Goal: Information Seeking & Learning: Learn about a topic

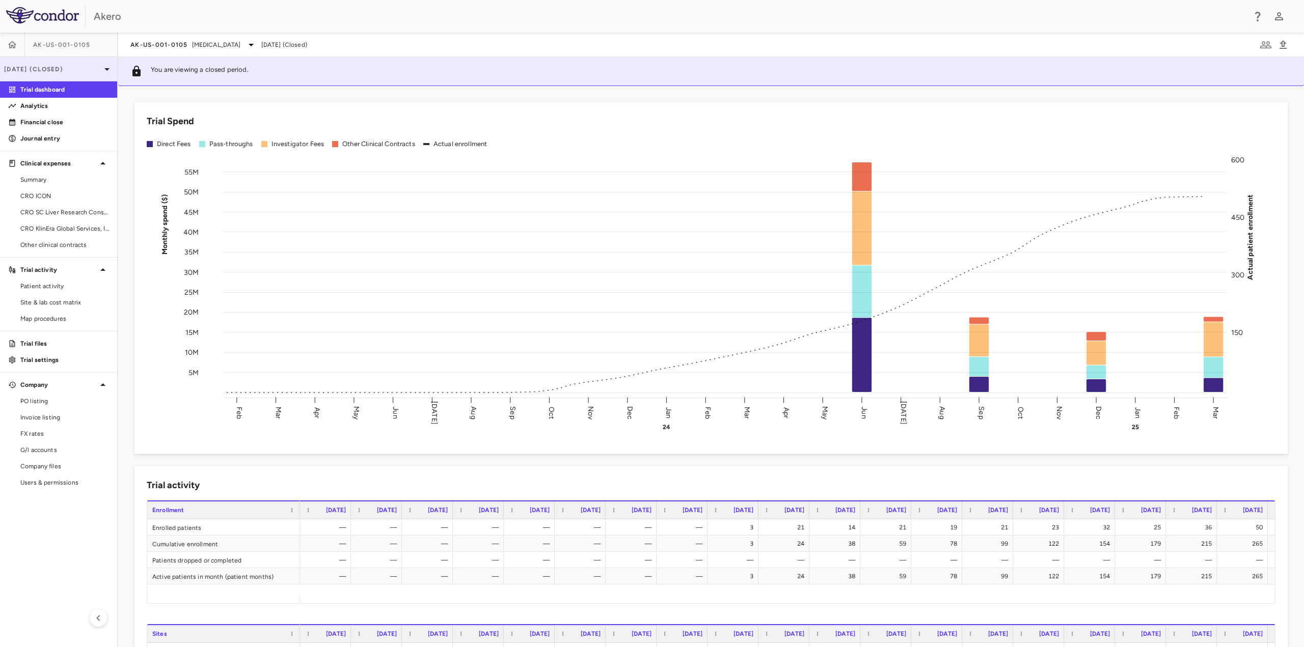
click at [68, 69] on p "Mar 2025 (Closed)" at bounding box center [52, 69] width 97 height 9
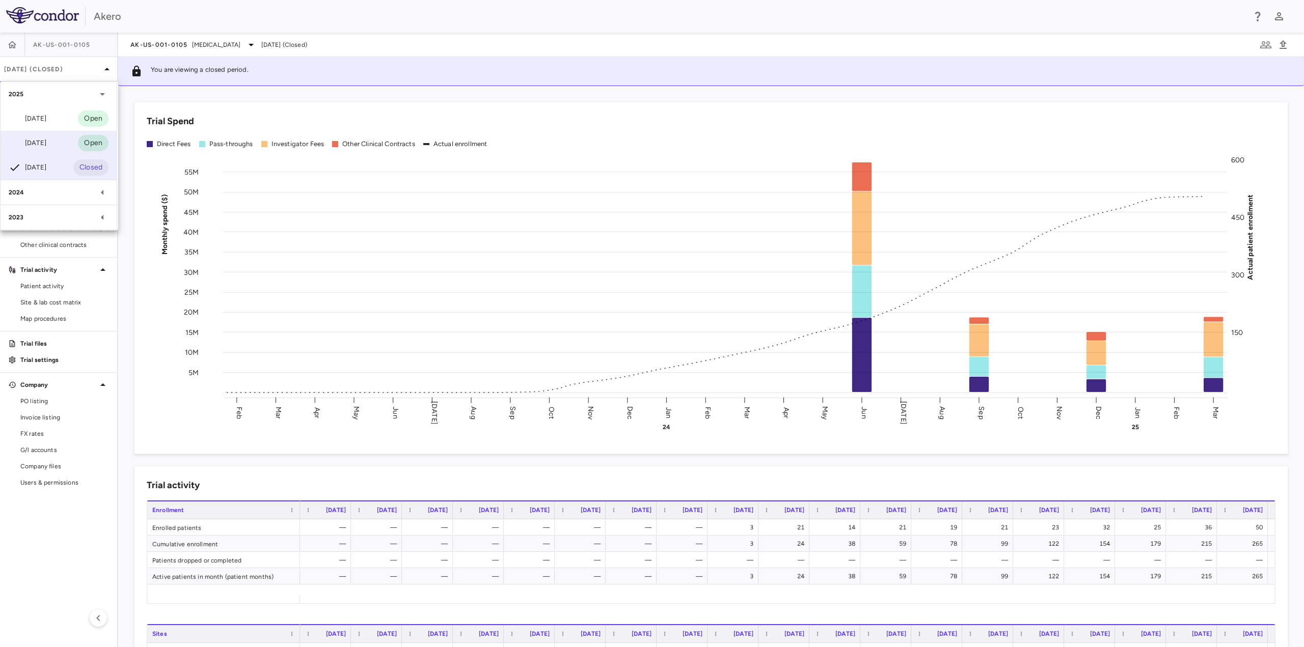
click at [38, 142] on div "Jun 2025" at bounding box center [28, 143] width 38 height 12
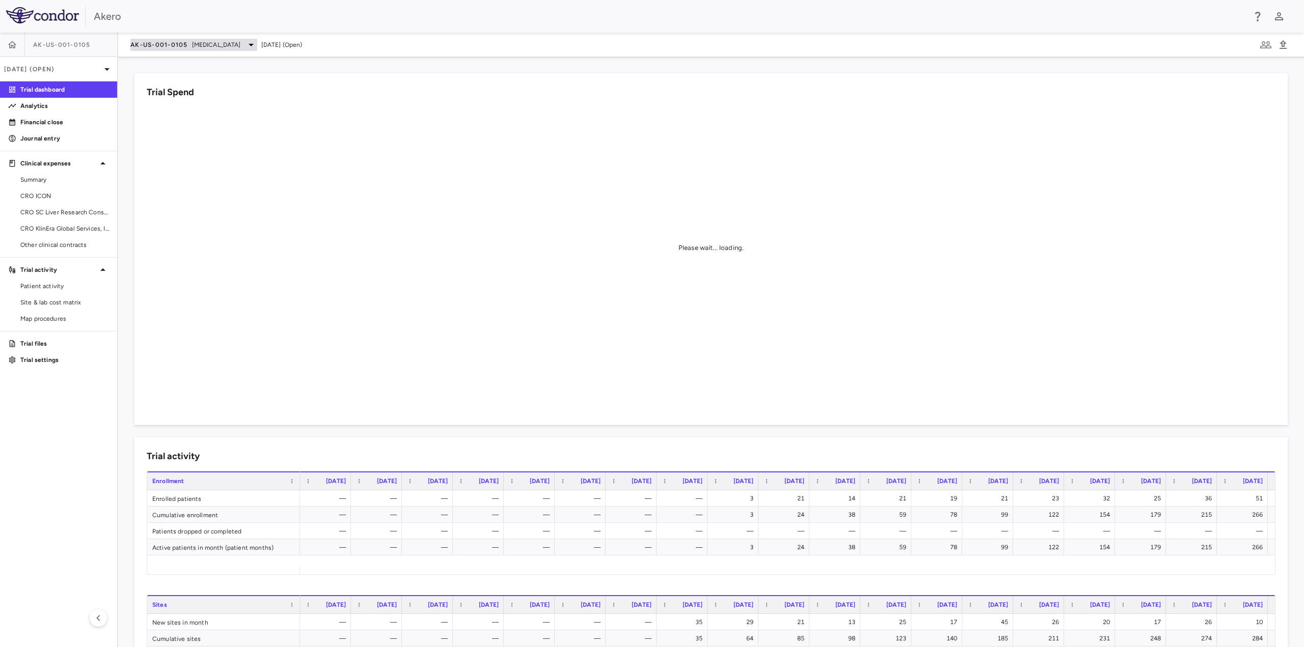
click at [176, 45] on span "AK-US-001-0105" at bounding box center [159, 45] width 58 height 8
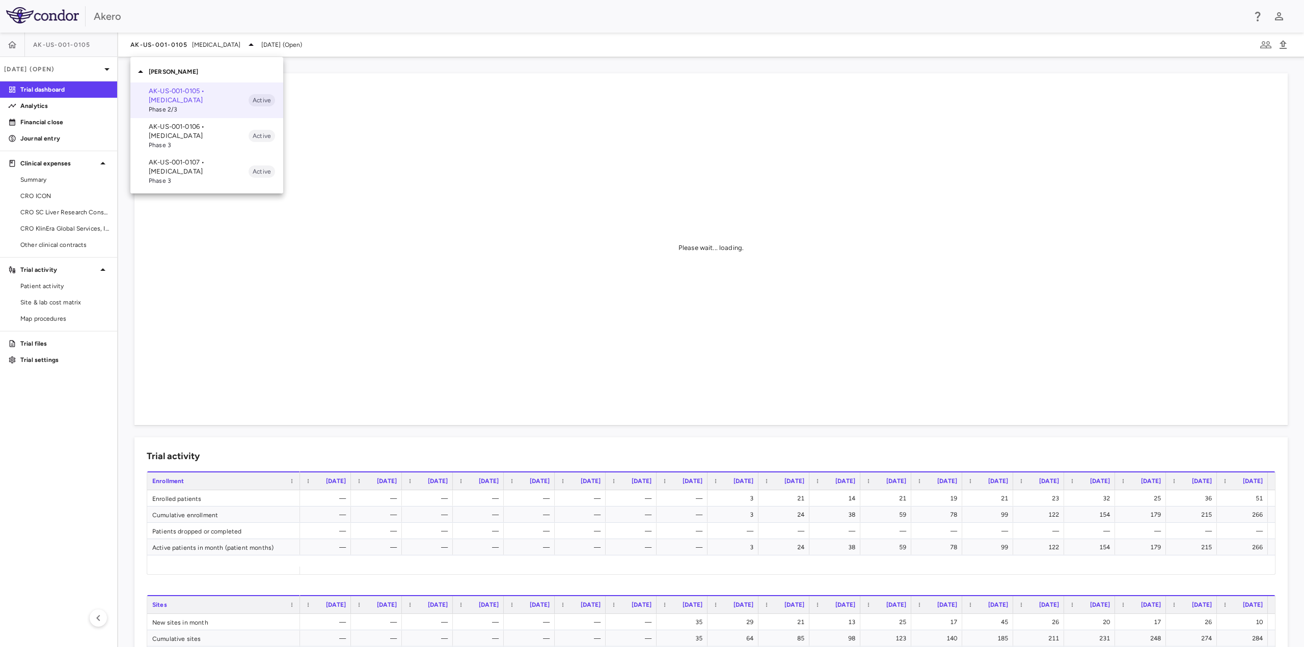
click at [192, 130] on p "AK-US-001-0106 • Nonalcoholic Steatohepatitis" at bounding box center [199, 131] width 100 height 18
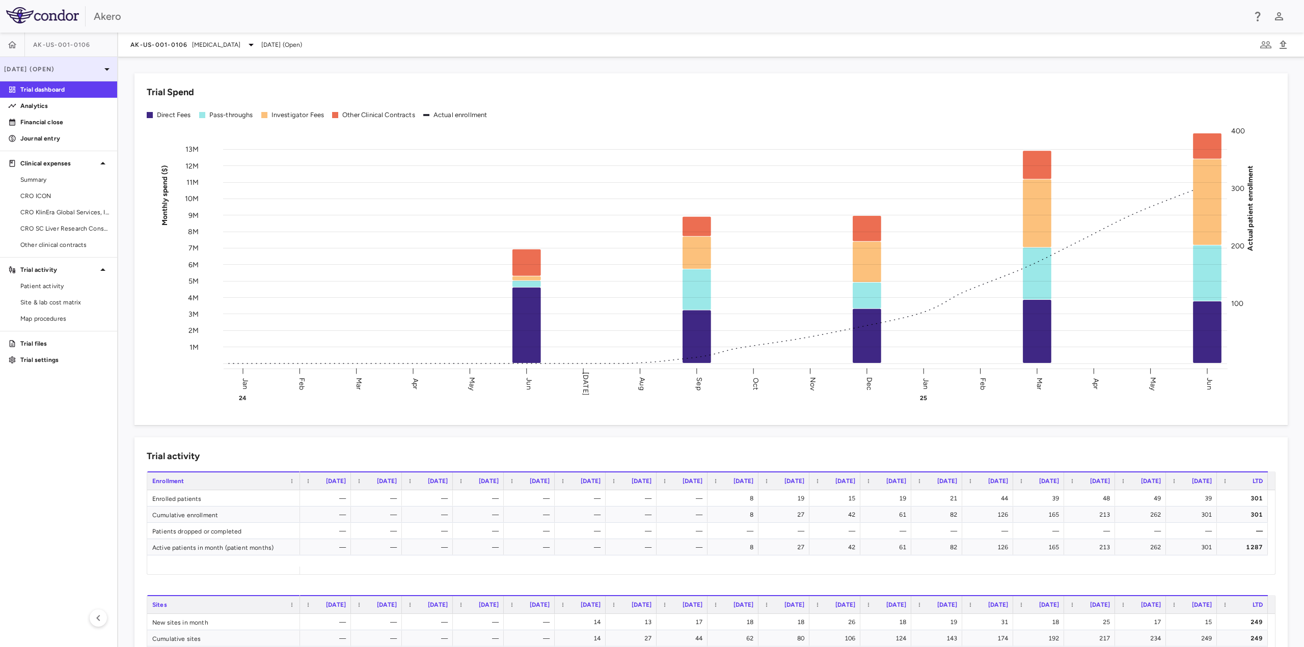
click at [40, 65] on p "Jun 2025 (Open)" at bounding box center [52, 69] width 97 height 9
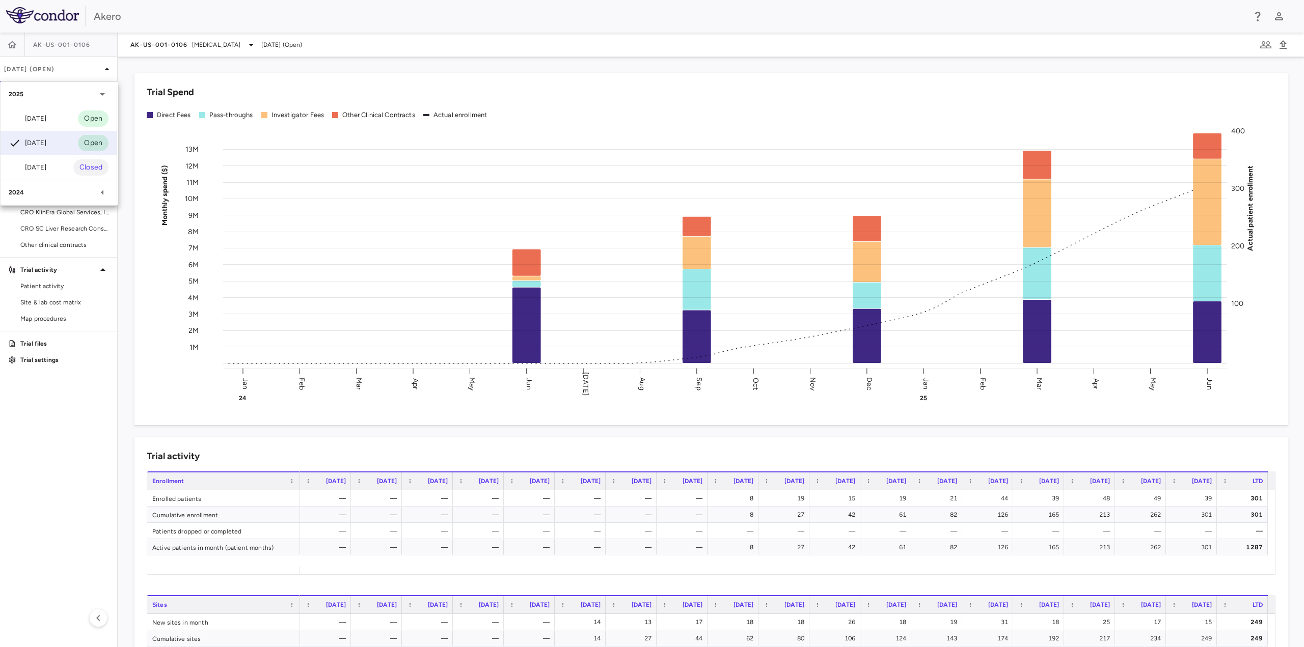
click at [66, 455] on div at bounding box center [652, 323] width 1304 height 647
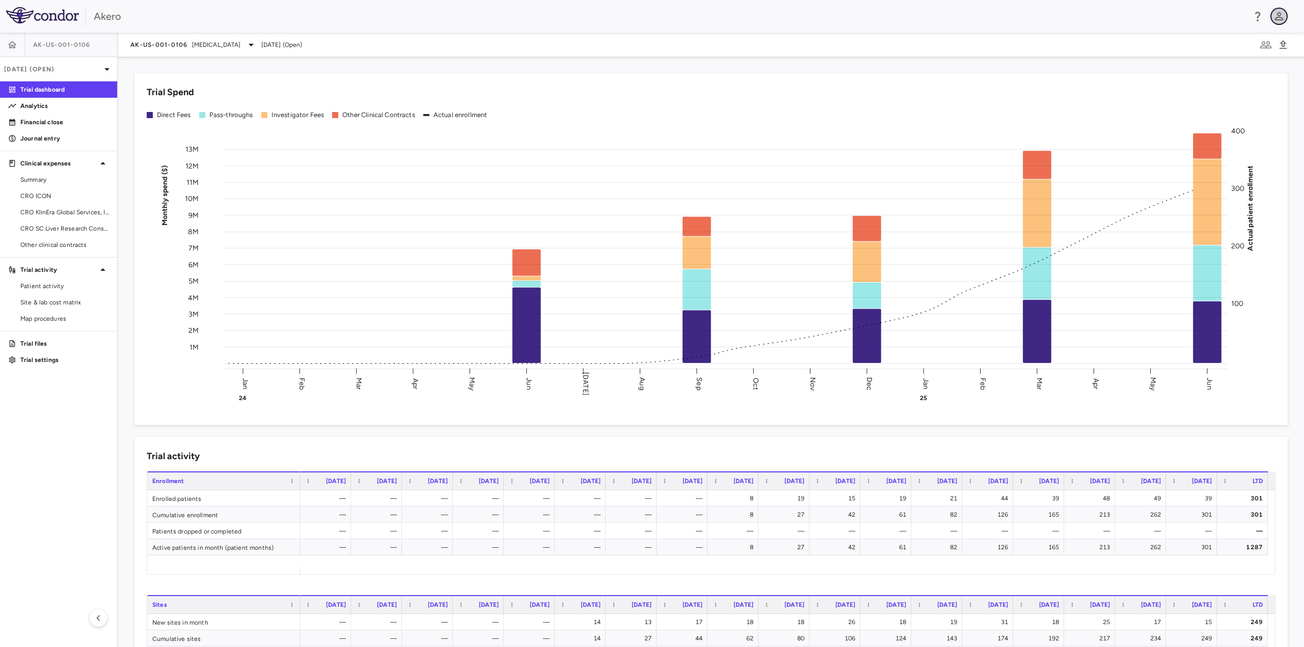
click at [1280, 17] on icon "button" at bounding box center [1279, 16] width 12 height 12
click at [199, 12] on div at bounding box center [652, 323] width 1304 height 647
click at [50, 71] on p "Jun 2025 (Open)" at bounding box center [52, 69] width 97 height 9
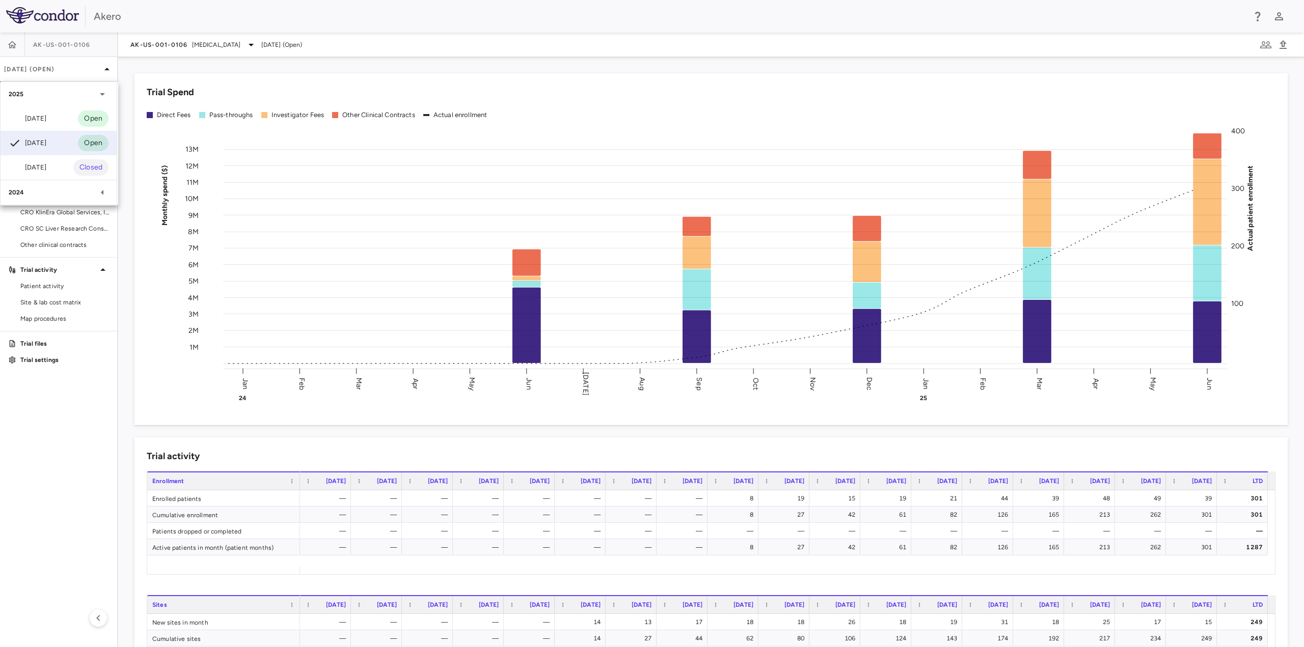
click at [59, 410] on div at bounding box center [652, 323] width 1304 height 647
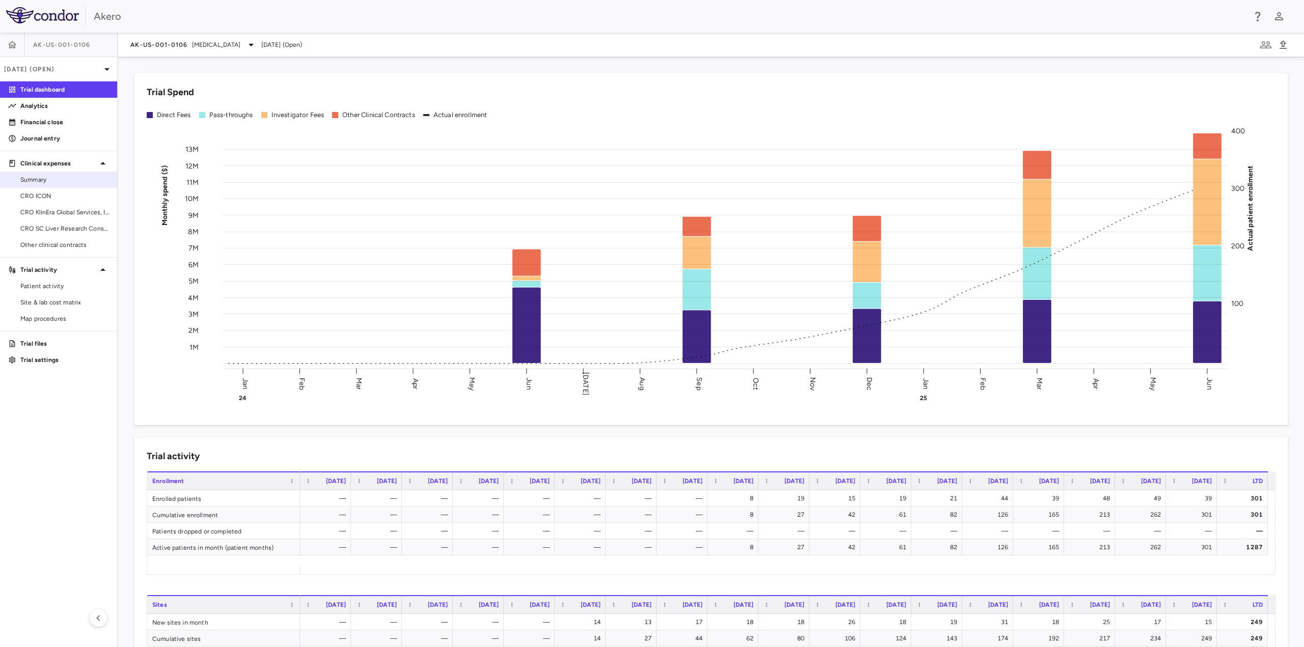
click at [50, 185] on link "Summary" at bounding box center [58, 179] width 117 height 15
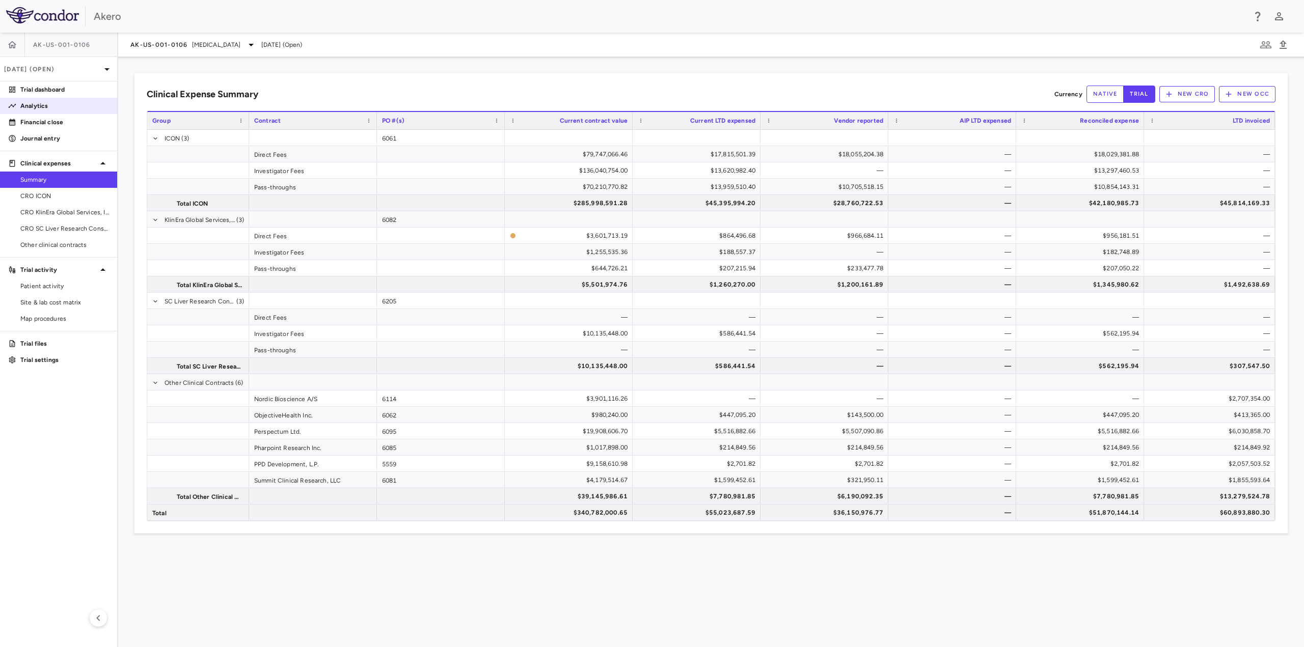
click at [47, 101] on p "Analytics" at bounding box center [64, 105] width 89 height 9
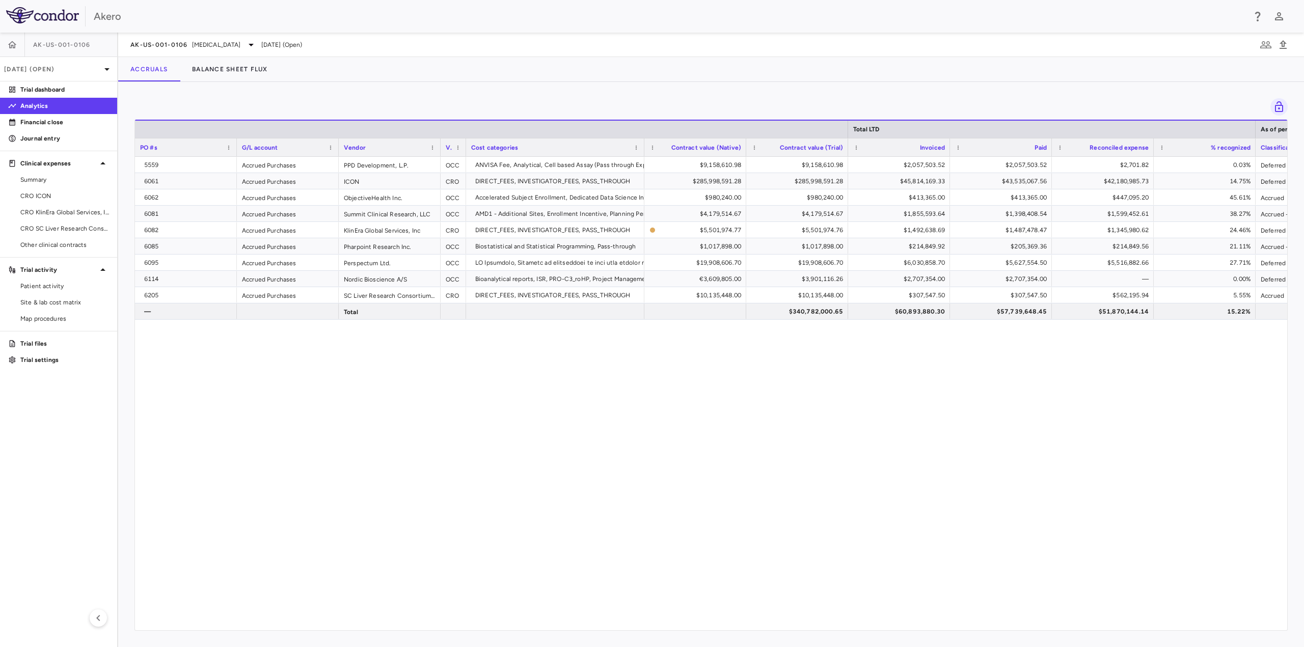
click at [1028, 488] on div "5559 Accrued Purchases PPD Development, L.P. OCC ANVISA Fee, Analytical, Cell b…" at bounding box center [711, 390] width 1152 height 466
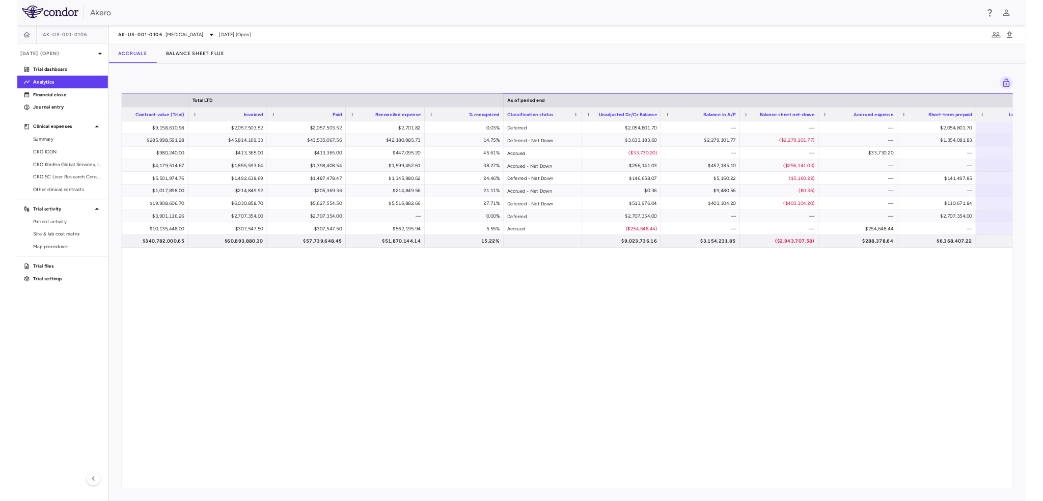
scroll to position [0, 783]
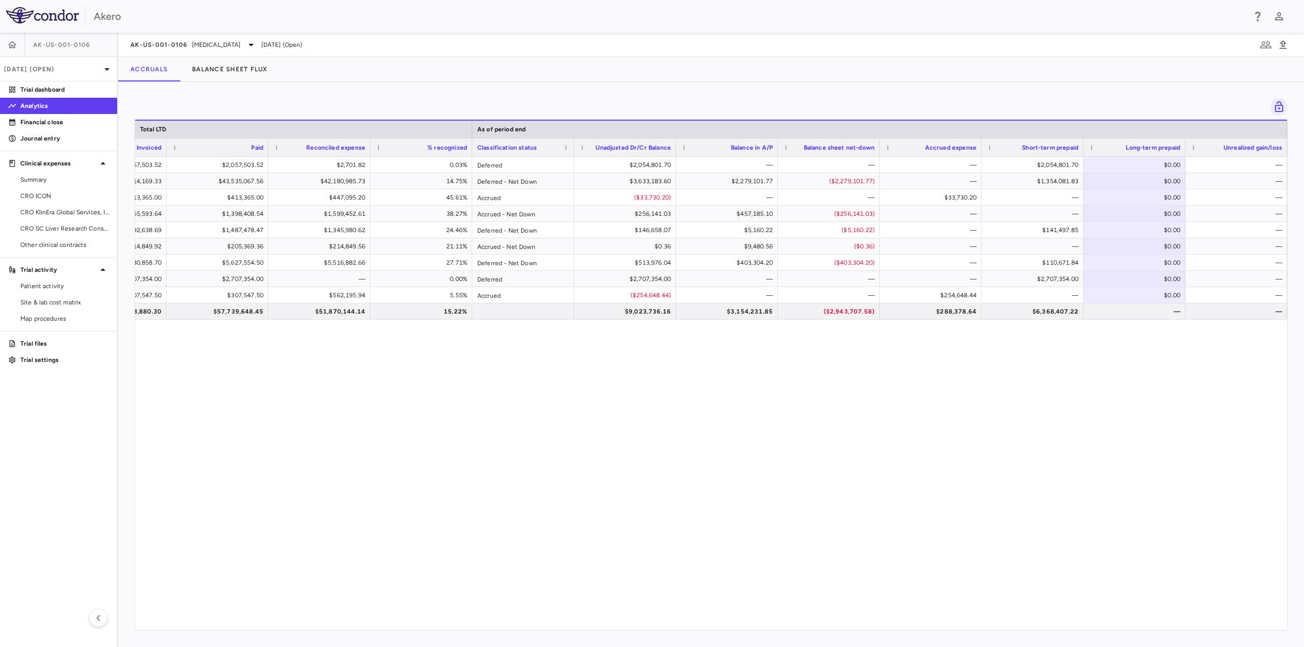
click at [89, 50] on div "AK-US-001-0106" at bounding box center [58, 45] width 117 height 24
click at [58, 74] on div "Jun 2025 (Open)" at bounding box center [58, 69] width 117 height 24
click at [172, 44] on div at bounding box center [652, 323] width 1304 height 647
click at [242, 44] on div "2025 Sep 2025 Open Jun 2025 Open Mar 2025 Closed 2024 Dec 2024 Closed Sep 2024 …" at bounding box center [652, 323] width 1304 height 647
click at [234, 43] on span "Nonalcoholic Steatohepatitis" at bounding box center [216, 44] width 49 height 9
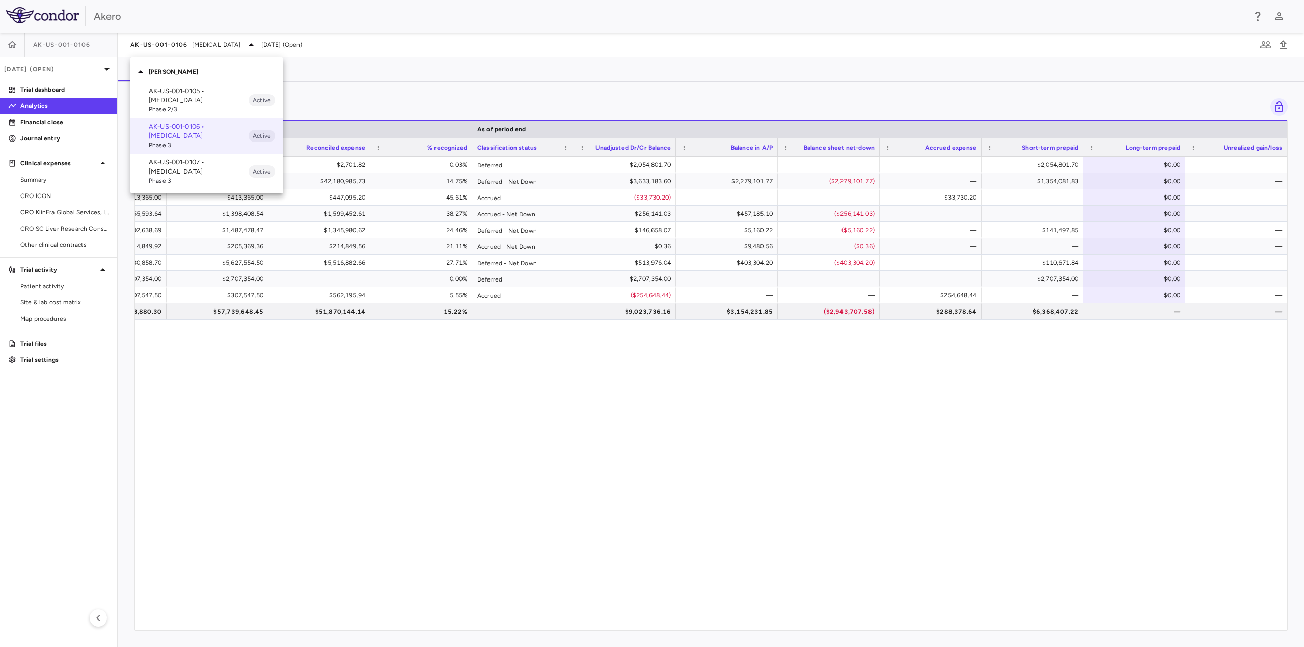
click at [216, 93] on p "AK-US-001-0105 • Nonalcoholic Steatohepatitis" at bounding box center [199, 96] width 100 height 18
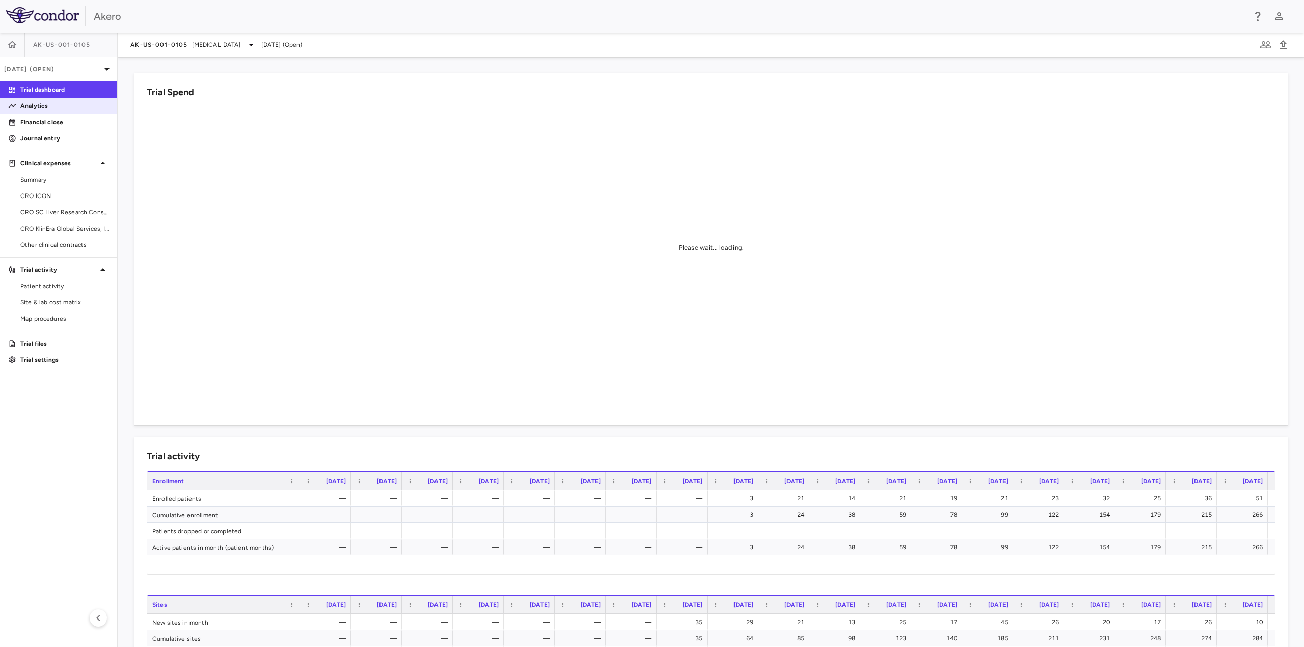
click at [35, 108] on p "Analytics" at bounding box center [64, 105] width 89 height 9
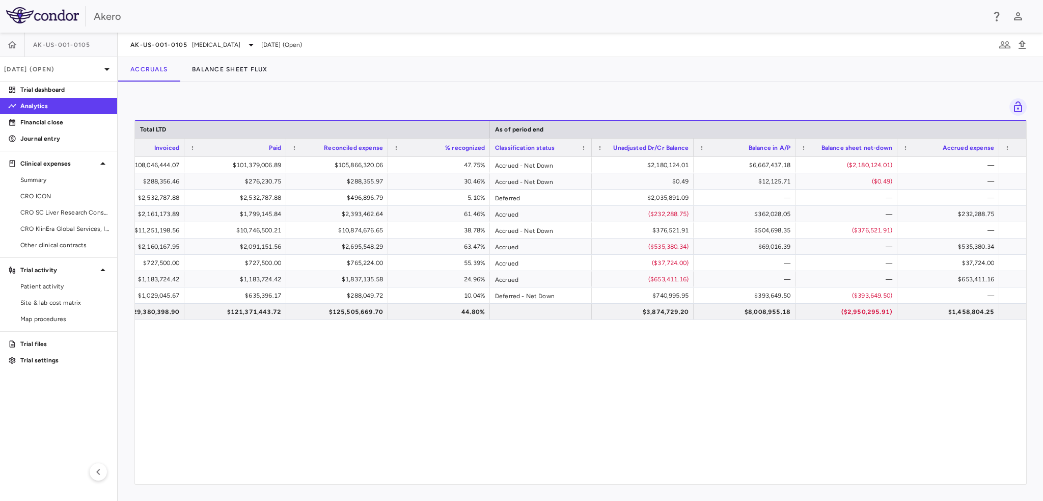
click at [513, 419] on div "$221,686,655.54 $108,046,444.07 $101,379,006.89 $105,866,320.06 47.75% Accrued …" at bounding box center [580, 316] width 891 height 319
drag, startPoint x: 49, startPoint y: 193, endPoint x: 379, endPoint y: 189, distance: 329.5
click at [49, 193] on span "CRO ICON" at bounding box center [64, 195] width 89 height 9
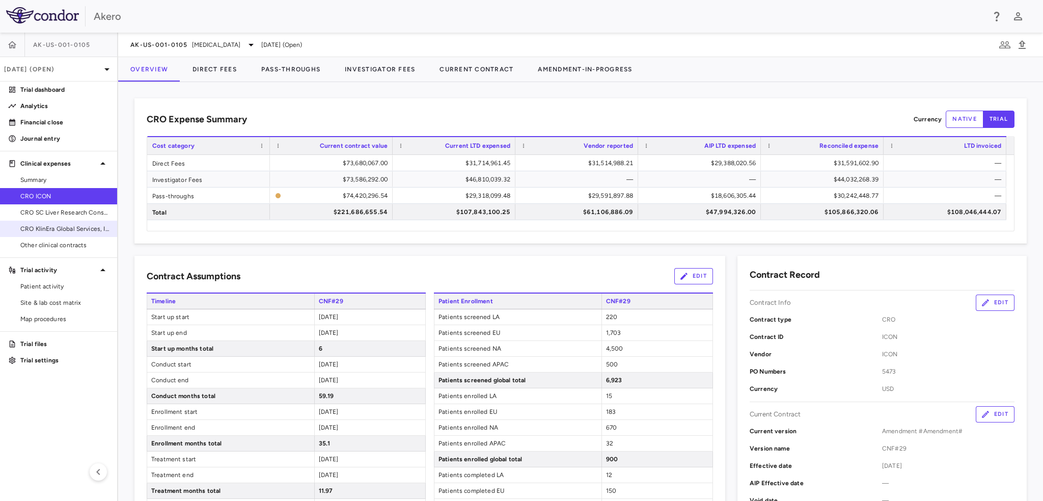
click at [69, 229] on span "CRO KlinEra Global Services, Inc" at bounding box center [64, 228] width 89 height 9
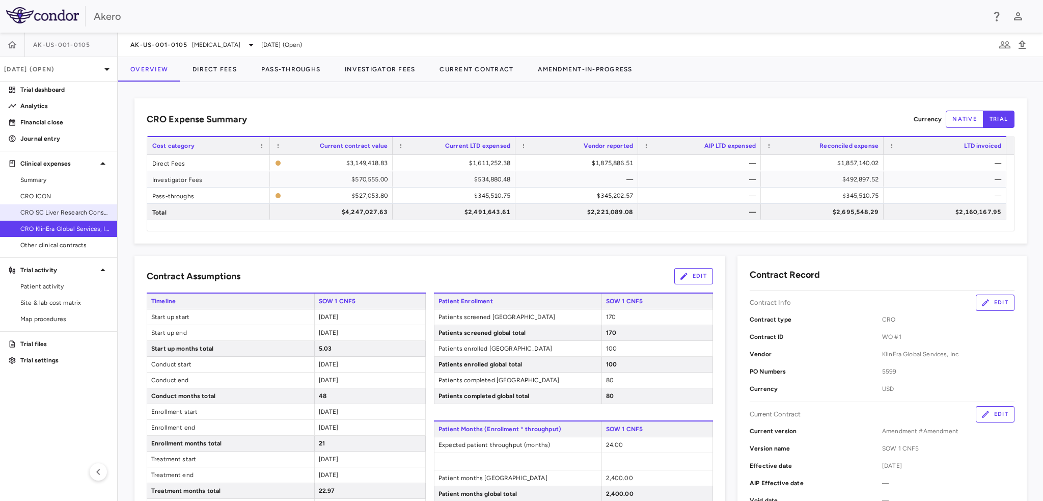
drag, startPoint x: 55, startPoint y: 211, endPoint x: 86, endPoint y: 206, distance: 31.0
click at [55, 211] on span "CRO SC Liver Research Consortium LLC" at bounding box center [64, 212] width 89 height 9
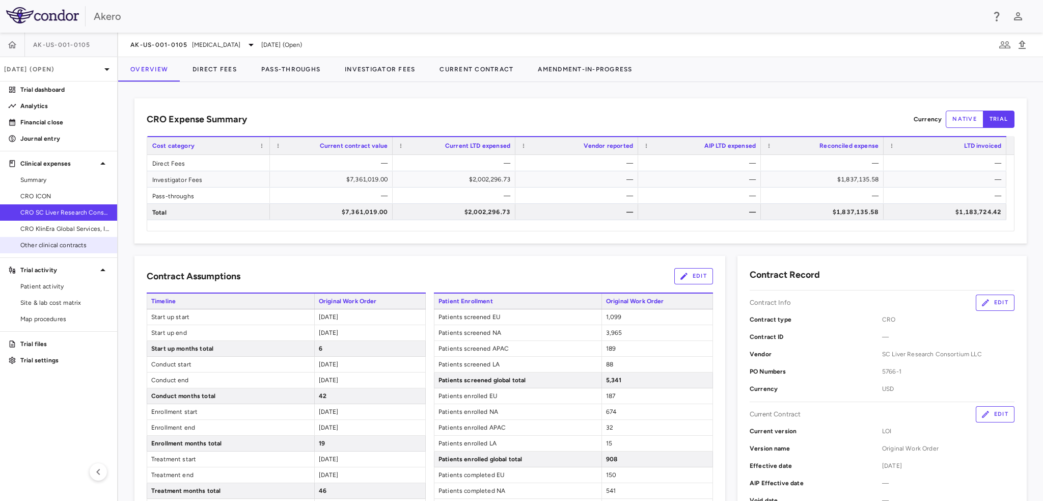
click at [29, 245] on span "Other clinical contracts" at bounding box center [64, 244] width 89 height 9
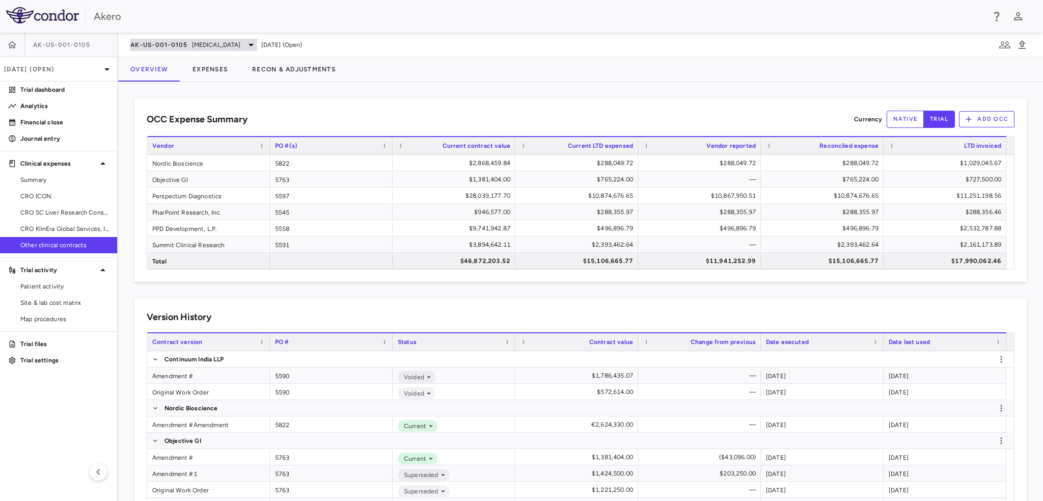
click at [145, 43] on span "AK-US-001-0105" at bounding box center [159, 45] width 58 height 8
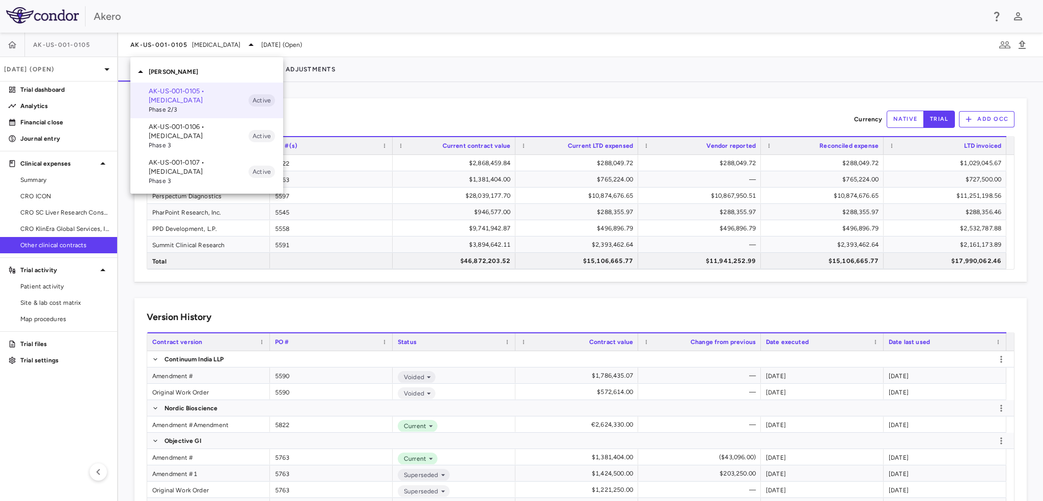
click at [180, 166] on p "AK-US-001-0107 • Nonalcoholic Steatohepatitis" at bounding box center [199, 167] width 100 height 18
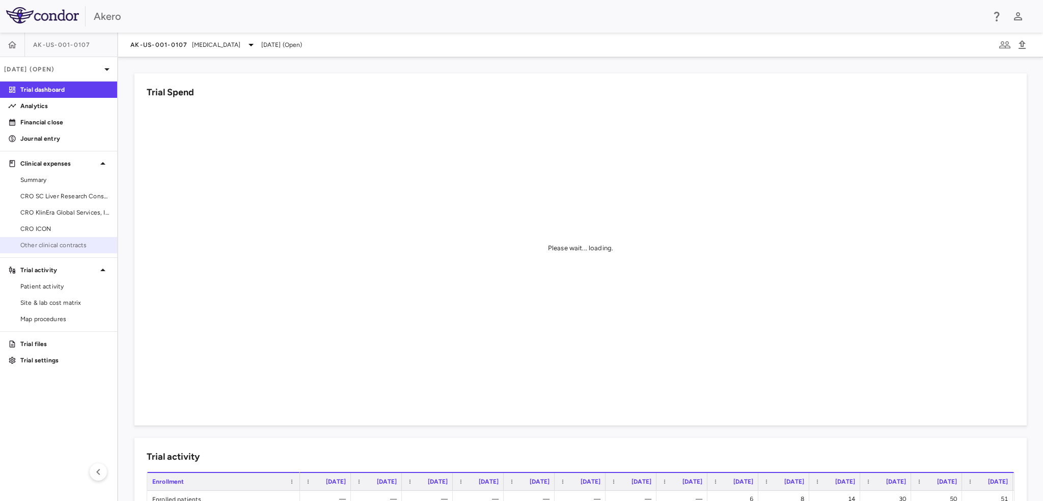
click at [38, 246] on span "Other clinical contracts" at bounding box center [64, 244] width 89 height 9
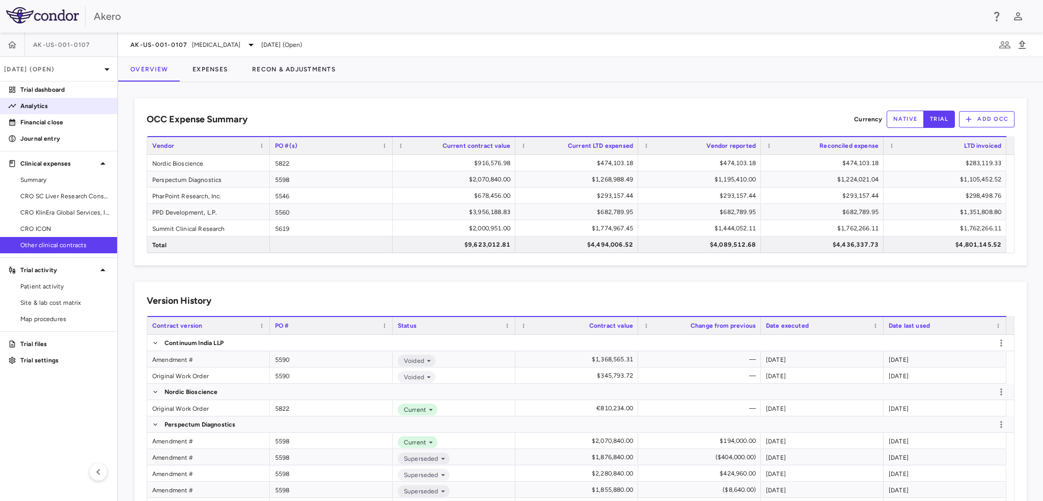
click at [47, 106] on p "Analytics" at bounding box center [64, 105] width 89 height 9
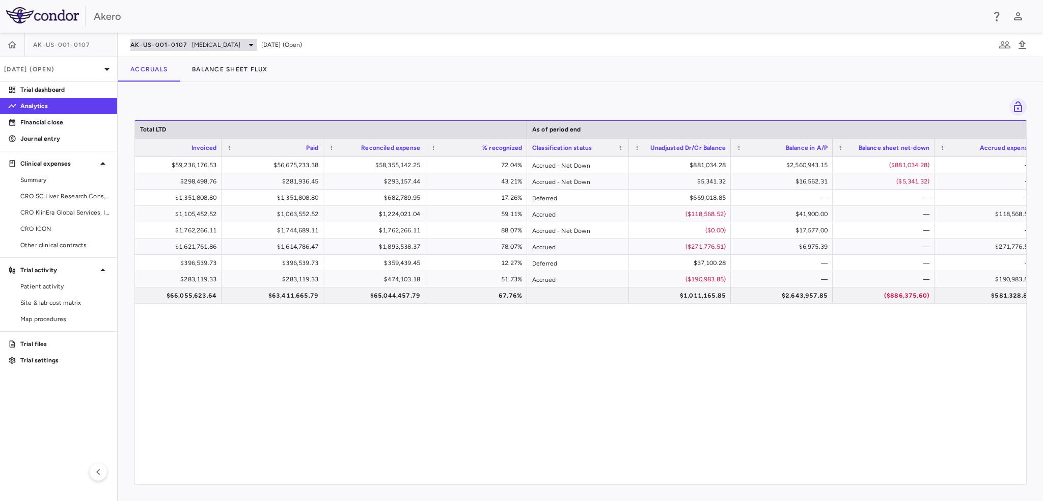
click at [177, 41] on span "AK-US-001-0107" at bounding box center [159, 45] width 58 height 8
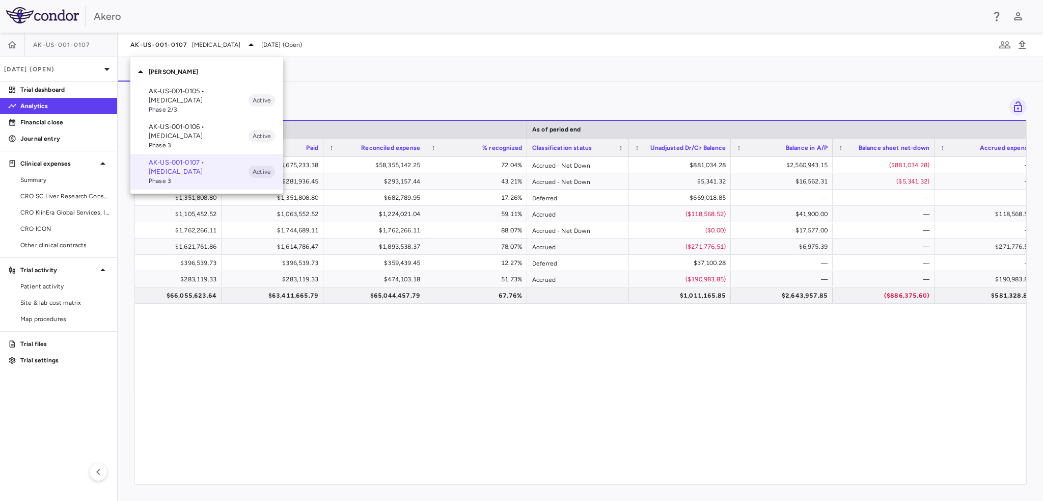
click at [178, 128] on p "AK-US-001-0106 • Nonalcoholic Steatohepatitis" at bounding box center [199, 131] width 100 height 18
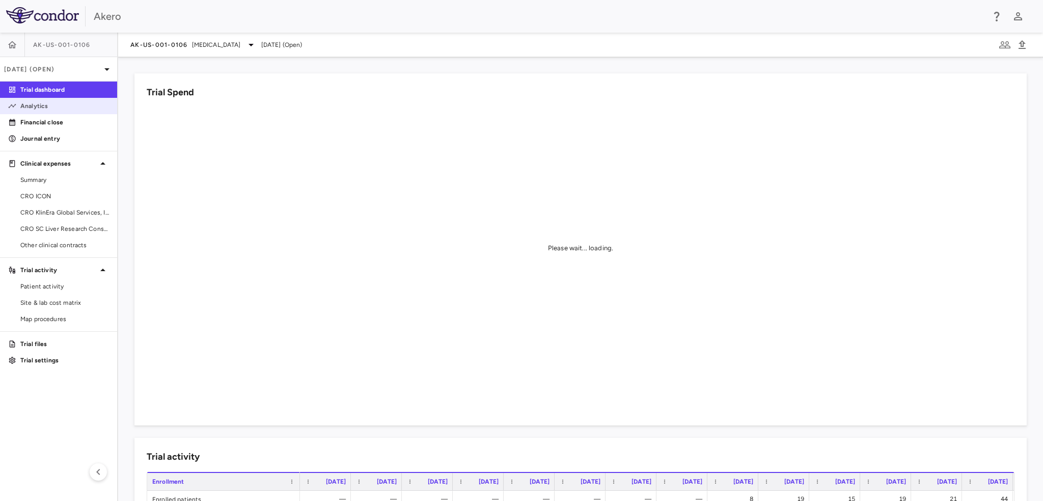
click at [35, 109] on p "Analytics" at bounding box center [64, 105] width 89 height 9
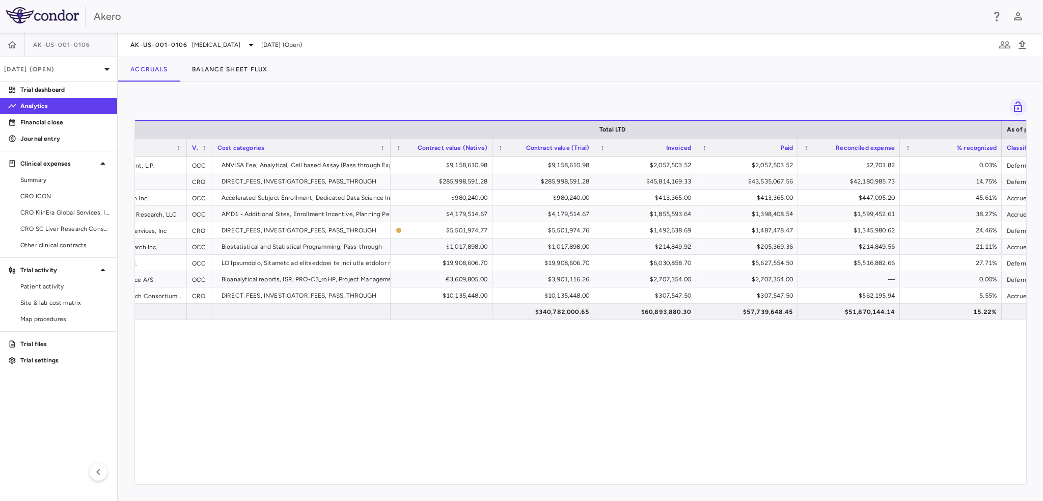
scroll to position [0, 163]
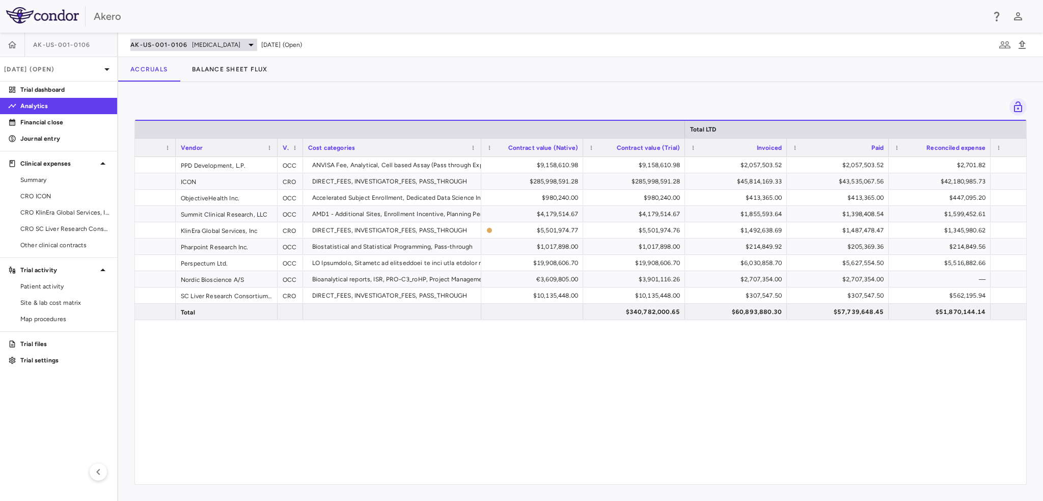
click at [169, 44] on span "AK-US-001-0106" at bounding box center [159, 45] width 58 height 8
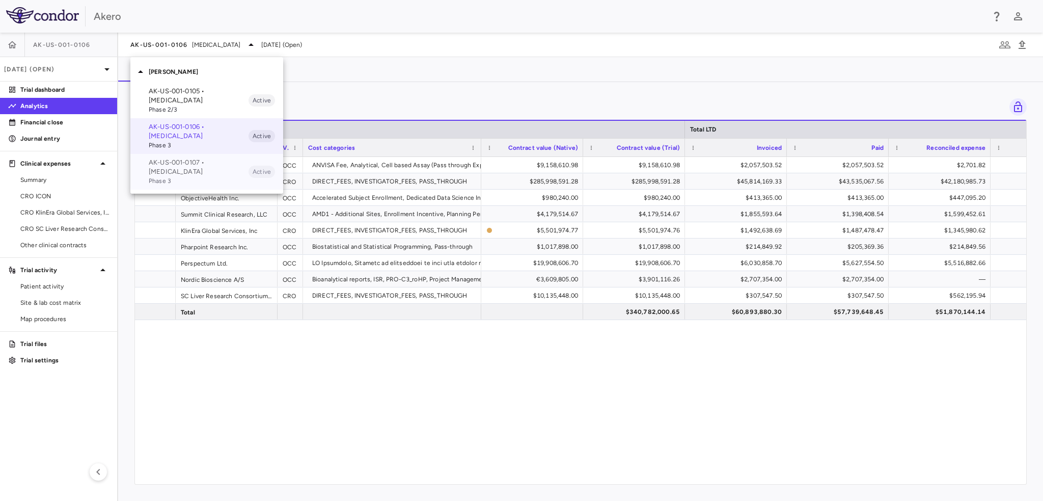
click at [167, 171] on p "AK-US-001-0107 • Nonalcoholic Steatohepatitis" at bounding box center [199, 167] width 100 height 18
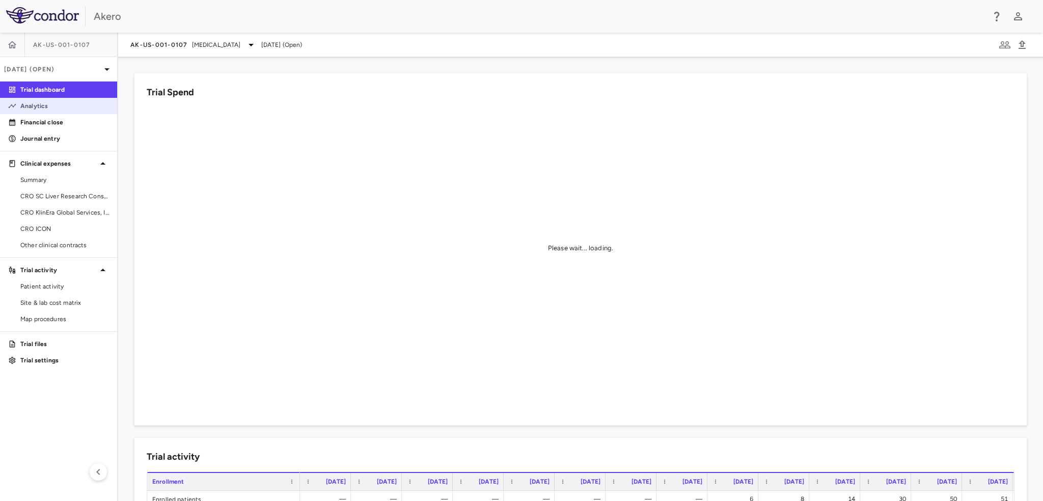
click at [46, 101] on p "Analytics" at bounding box center [64, 105] width 89 height 9
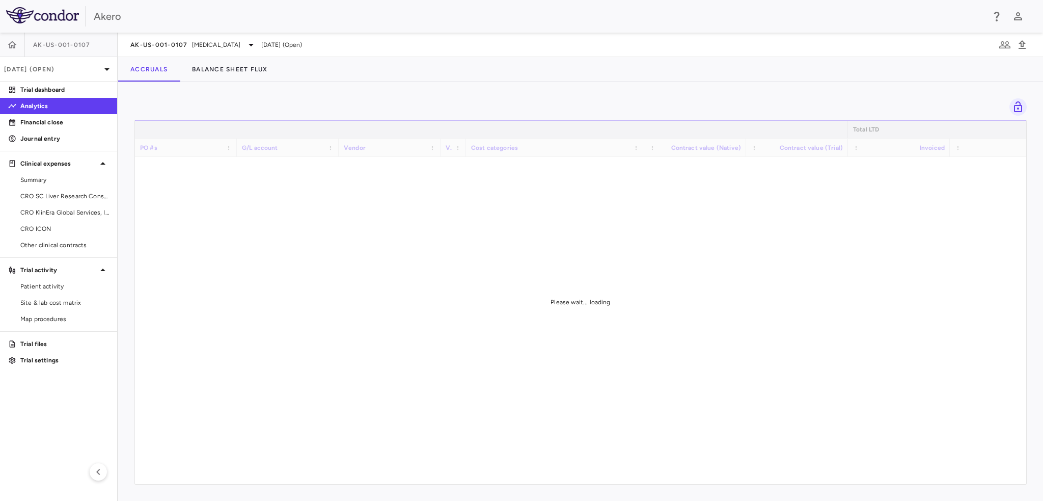
click at [494, 479] on div "Please wait... loading" at bounding box center [580, 302] width 891 height 364
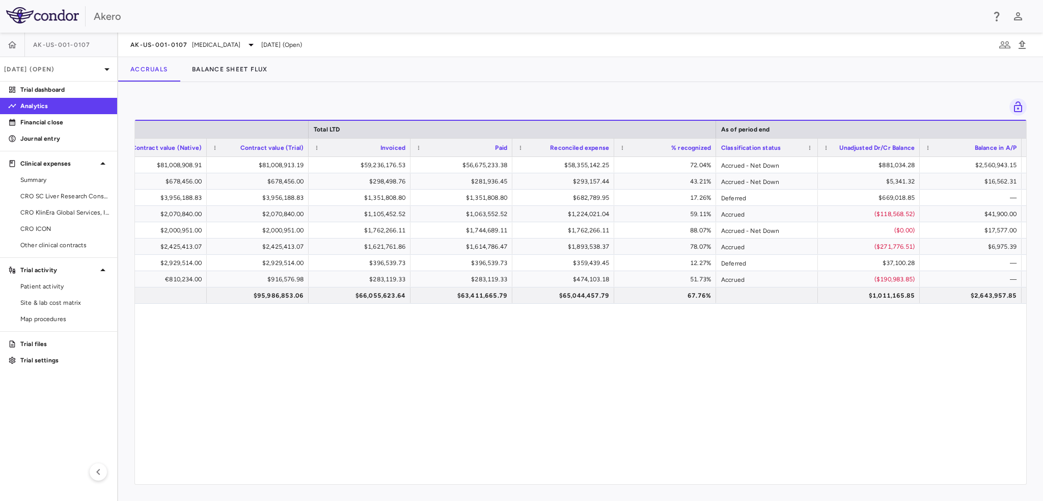
scroll to position [0, 599]
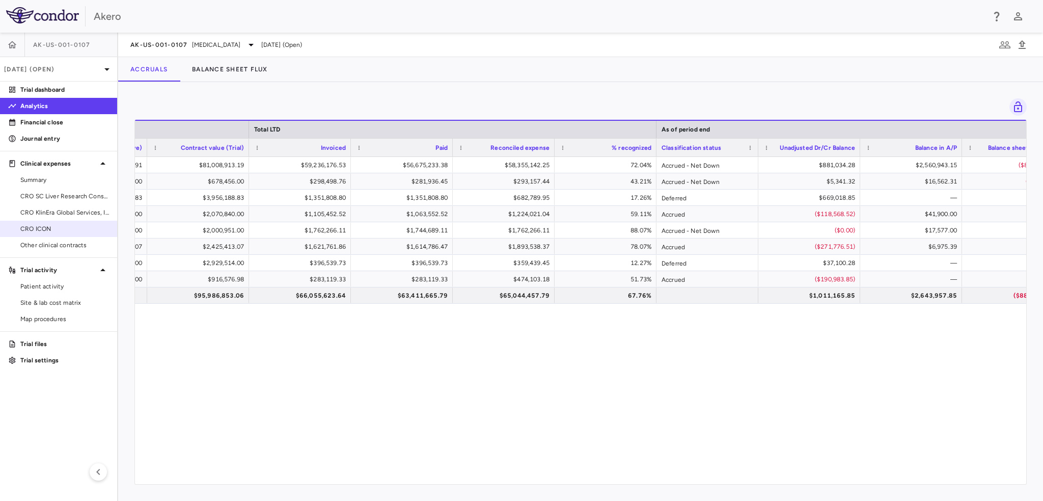
click at [47, 229] on span "CRO ICON" at bounding box center [64, 228] width 89 height 9
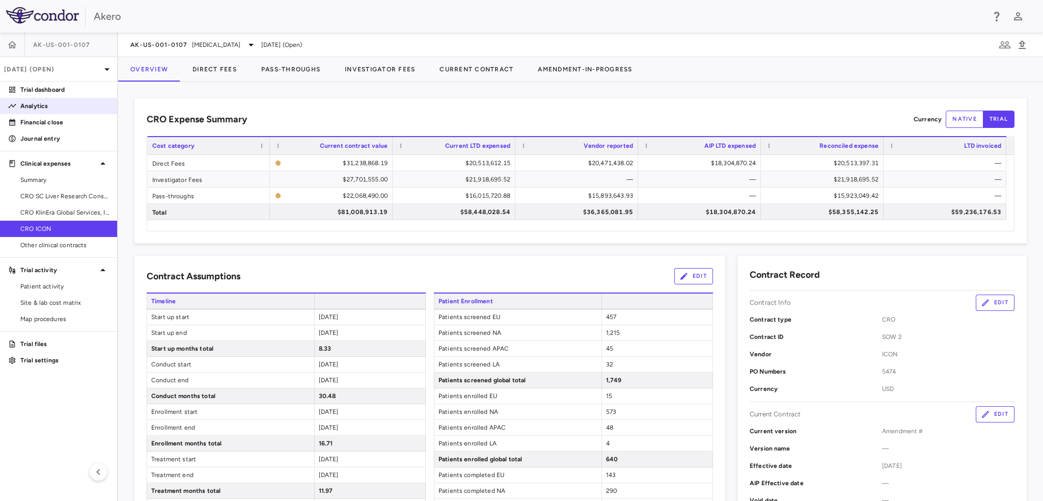
click at [37, 105] on p "Analytics" at bounding box center [64, 105] width 89 height 9
